Goal: Find contact information: Find contact information

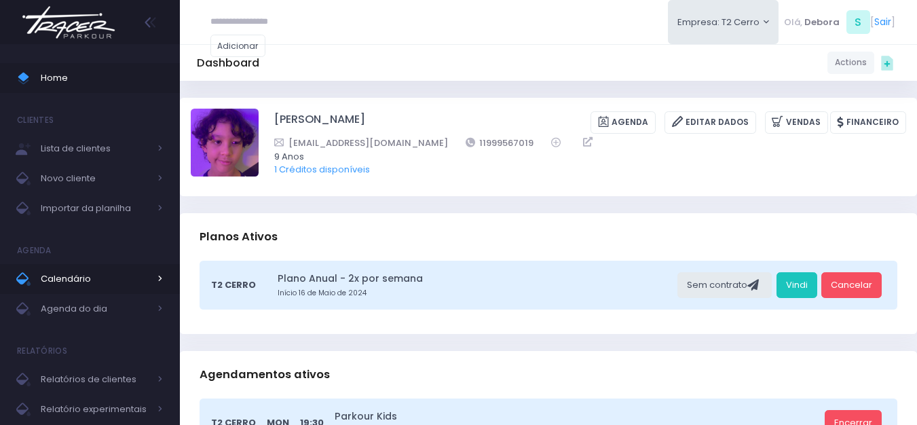
click at [69, 273] on span "Calendário" at bounding box center [95, 279] width 109 height 18
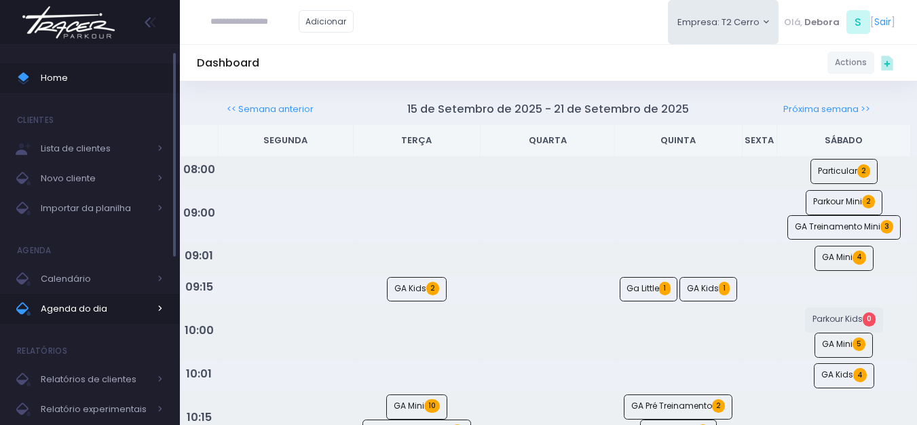
click at [68, 313] on span "Agenda do dia" at bounding box center [95, 309] width 109 height 18
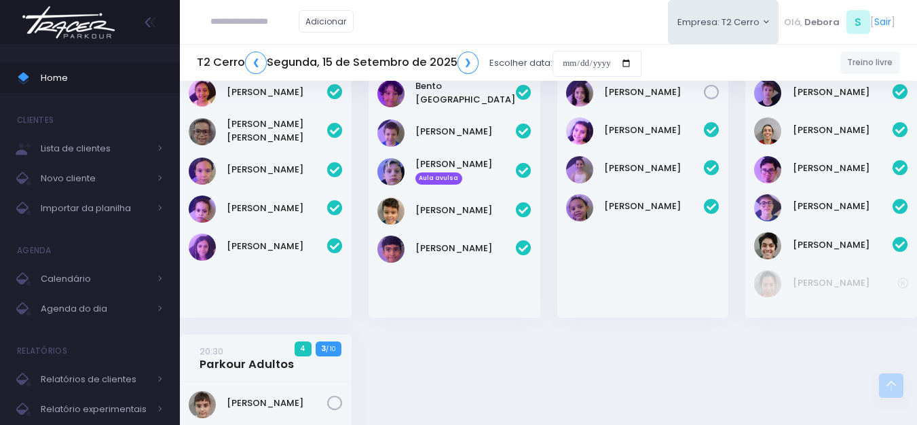
scroll to position [1289, 0]
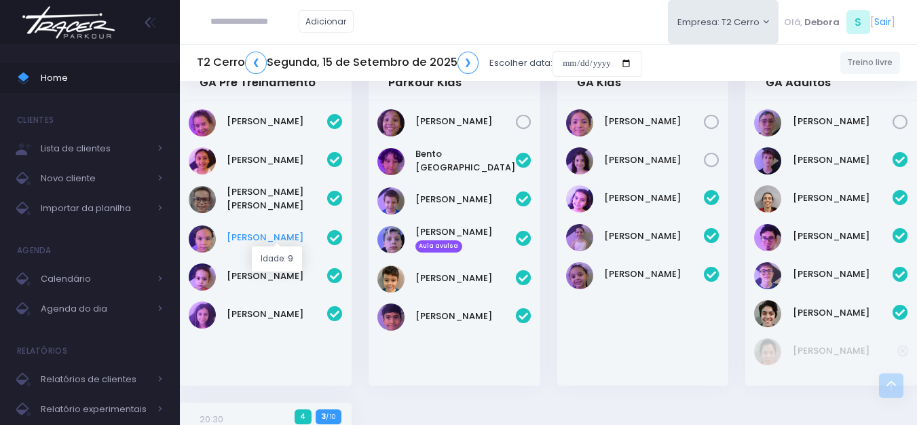
click at [268, 235] on link "Marcela Esteves" at bounding box center [277, 238] width 100 height 14
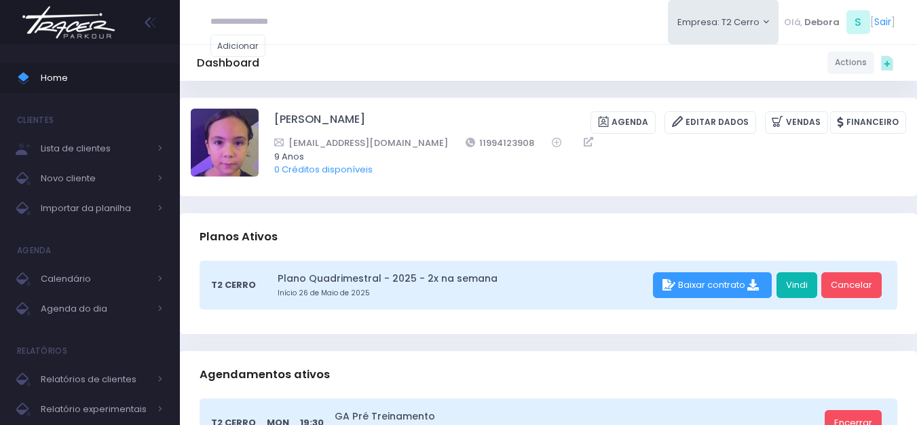
click at [799, 282] on link "Vindi" at bounding box center [796, 285] width 41 height 26
drag, startPoint x: 493, startPoint y: 137, endPoint x: 433, endPoint y: 145, distance: 60.9
click at [433, 145] on div "vaesteves@yahoo.com.br 11994123908" at bounding box center [581, 143] width 614 height 14
copy link "11994123908"
